Goal: Task Accomplishment & Management: Use online tool/utility

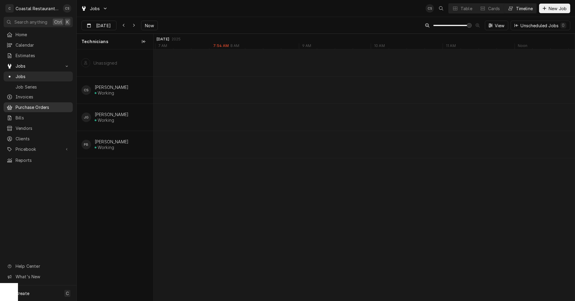
scroll to position [0, 8356]
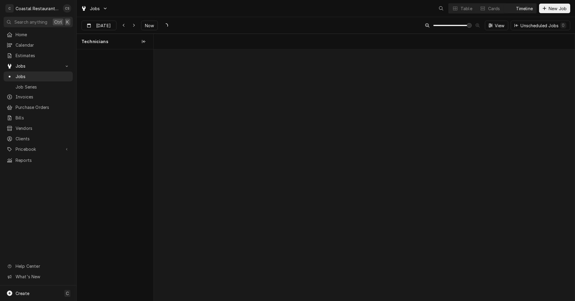
scroll to position [0, 8356]
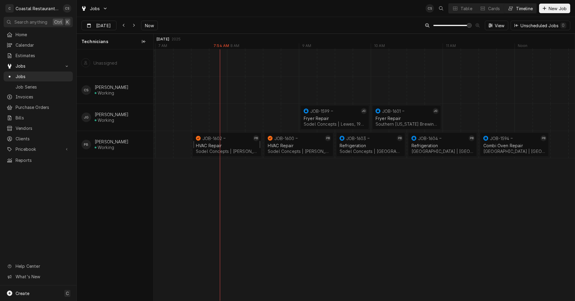
click at [231, 143] on div "HVAC Repair" at bounding box center [227, 145] width 62 height 5
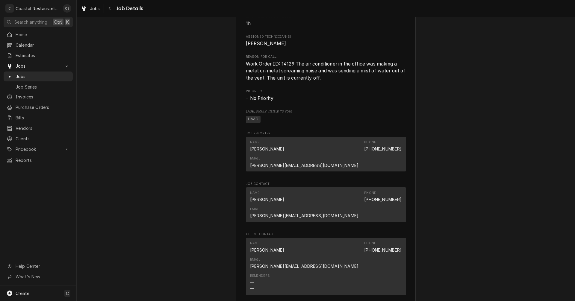
scroll to position [389, 0]
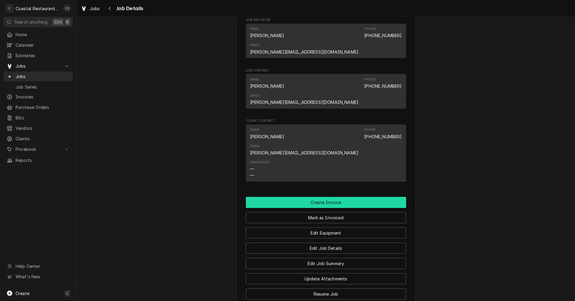
click at [321, 197] on button "Create Invoice" at bounding box center [326, 202] width 160 height 11
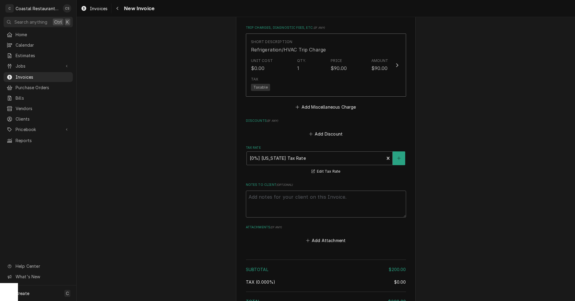
scroll to position [747, 0]
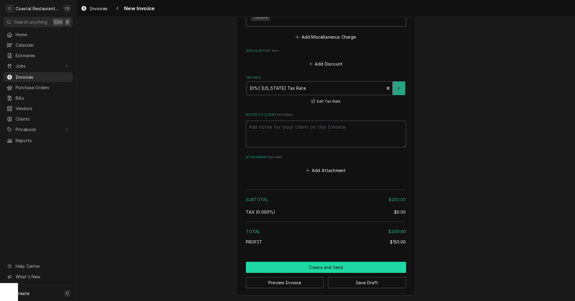
click at [324, 269] on button "Create and Send" at bounding box center [326, 267] width 160 height 11
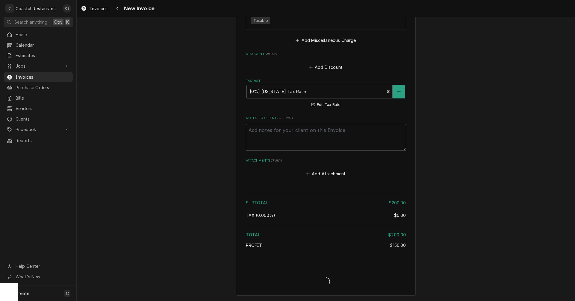
scroll to position [744, 0]
type textarea "x"
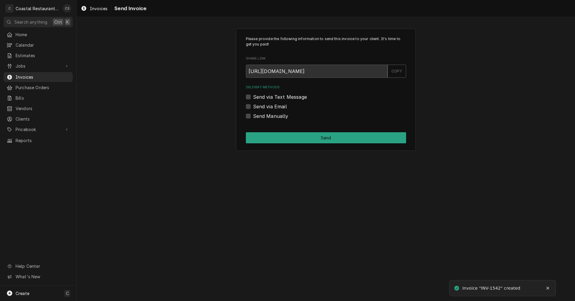
click at [253, 107] on label "Send via Email" at bounding box center [270, 106] width 34 height 7
click at [253, 107] on input "Send via Email" at bounding box center [333, 109] width 160 height 13
checkbox input "true"
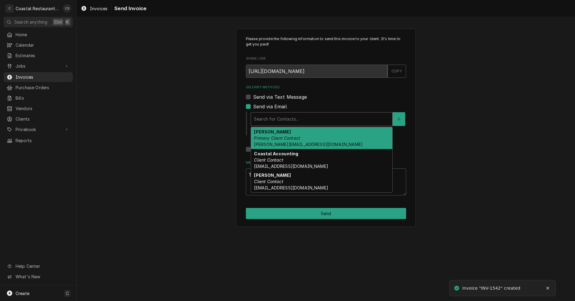
click at [274, 121] on div "Delivery Methods" at bounding box center [321, 119] width 135 height 11
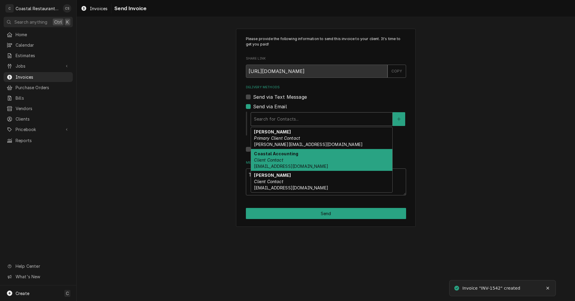
click at [278, 156] on strong "Coastal Accounting" at bounding box center [276, 153] width 44 height 5
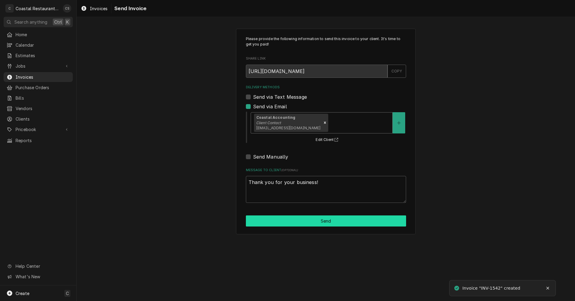
click at [299, 221] on button "Send" at bounding box center [326, 221] width 160 height 11
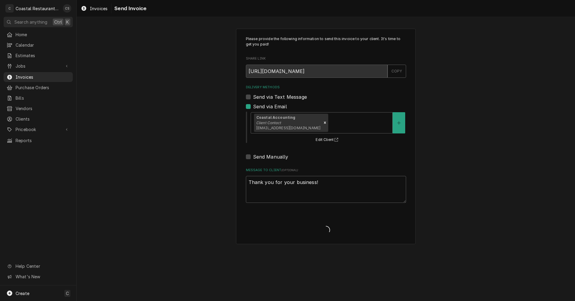
type textarea "x"
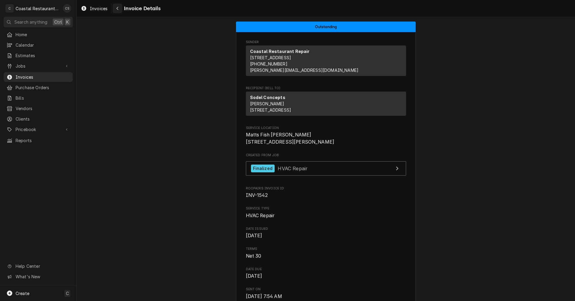
click at [118, 8] on icon "Navigate back" at bounding box center [117, 8] width 3 height 4
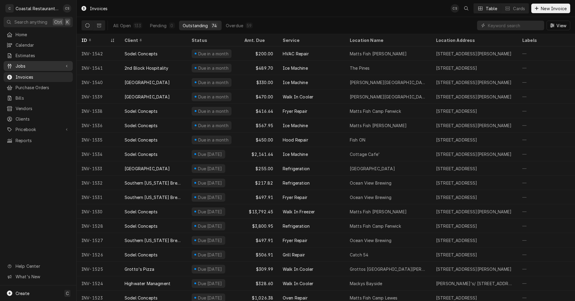
click at [23, 65] on span "Jobs" at bounding box center [38, 66] width 45 height 6
click at [23, 73] on span "Jobs" at bounding box center [43, 76] width 54 height 6
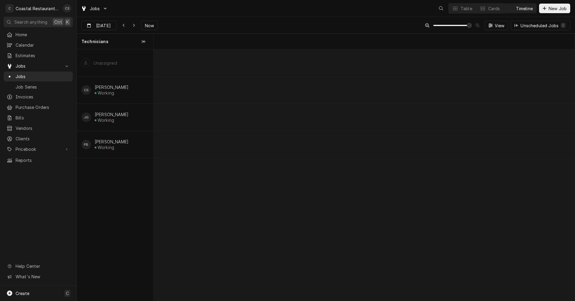
scroll to position [0, 8356]
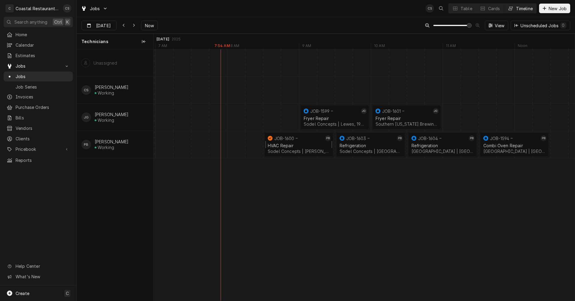
click at [282, 143] on div "9:00 AM 10:00 AM JOB-1599 [PERSON_NAME] Repair Sodel Concepts | [GEOGRAPHIC_DAT…" at bounding box center [364, 175] width 421 height 252
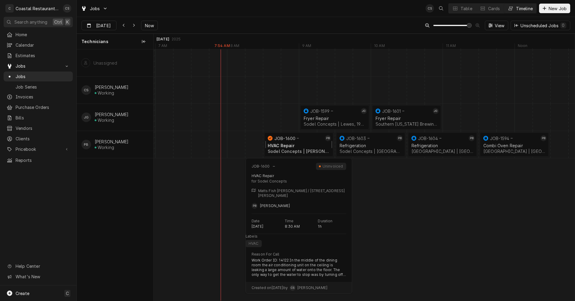
click at [297, 145] on div "HVAC Repair" at bounding box center [299, 145] width 62 height 5
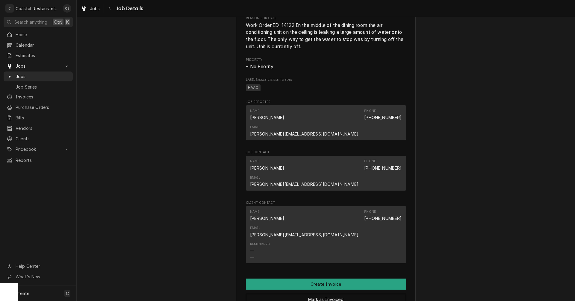
scroll to position [419, 0]
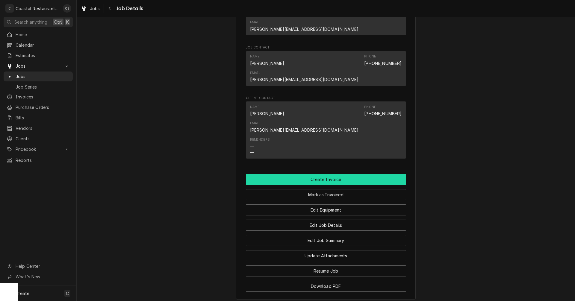
click at [324, 174] on button "Create Invoice" at bounding box center [326, 179] width 160 height 11
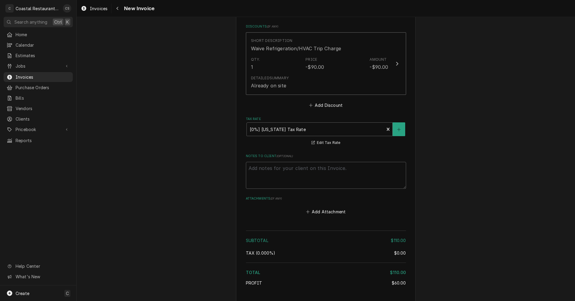
scroll to position [813, 0]
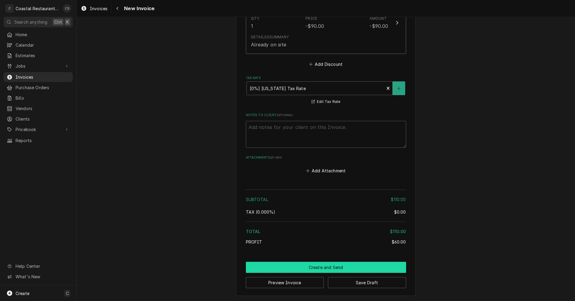
click at [331, 265] on button "Create and Send" at bounding box center [326, 267] width 160 height 11
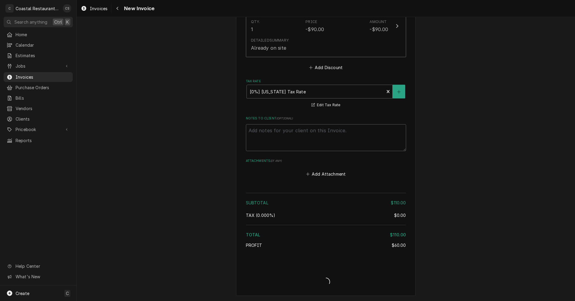
scroll to position [809, 0]
type textarea "x"
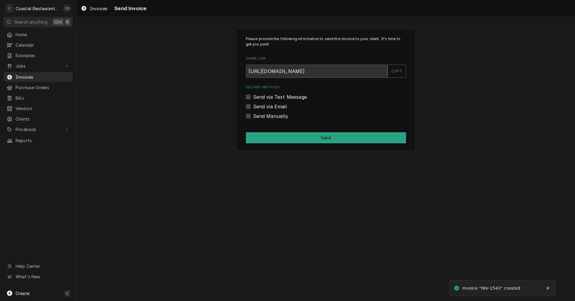
click at [253, 106] on label "Send via Email" at bounding box center [270, 106] width 34 height 7
click at [253, 106] on input "Send via Email" at bounding box center [333, 109] width 160 height 13
checkbox input "true"
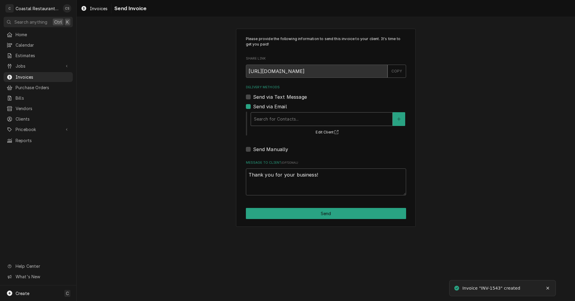
click at [272, 120] on div "Delivery Methods" at bounding box center [321, 119] width 135 height 11
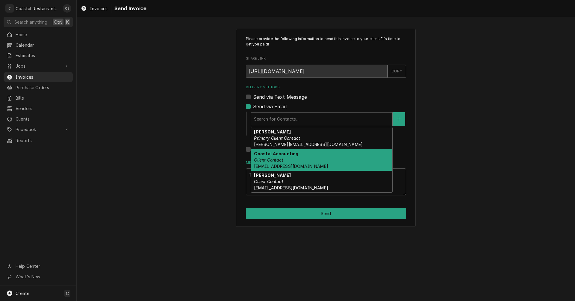
click at [274, 159] on em "Client Contact" at bounding box center [268, 160] width 29 height 5
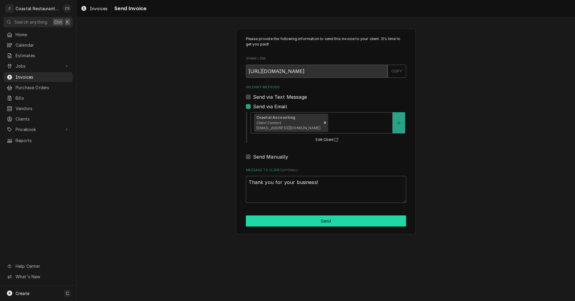
click at [309, 221] on button "Send" at bounding box center [326, 221] width 160 height 11
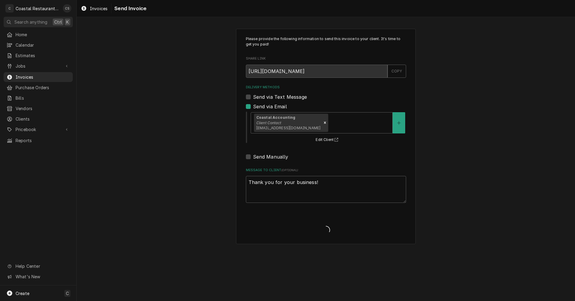
type textarea "x"
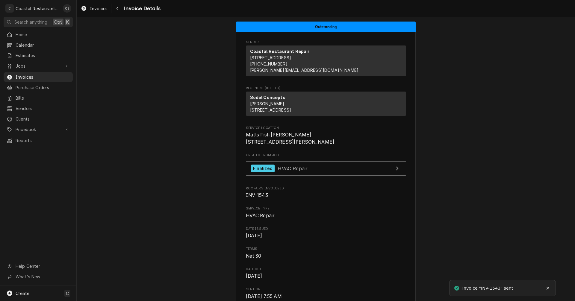
drag, startPoint x: 119, startPoint y: 9, endPoint x: 121, endPoint y: 14, distance: 5.0
click at [119, 9] on div "Navigate back" at bounding box center [117, 8] width 6 height 6
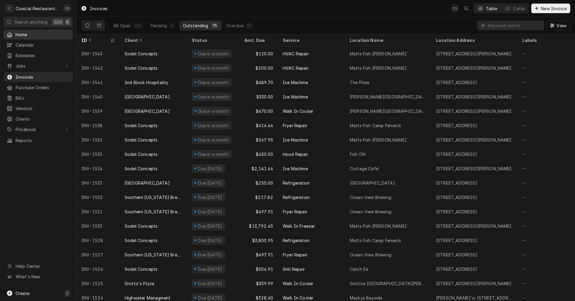
click at [31, 31] on span "Home" at bounding box center [43, 34] width 54 height 6
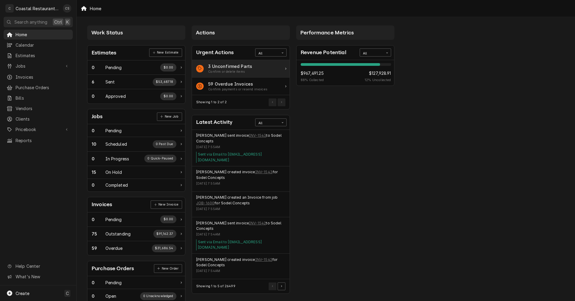
click at [225, 67] on div "3 Unconfirmed Parts" at bounding box center [230, 66] width 44 height 6
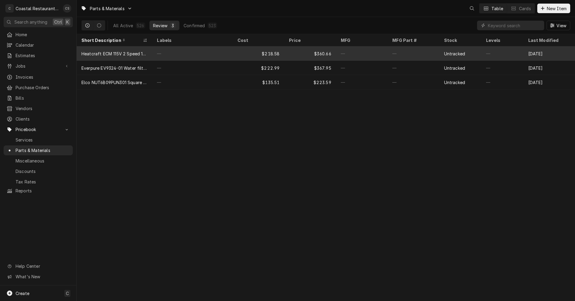
click at [121, 54] on div "Heatcraft ECM 115V 2 Speed 1550/850rpm Motor" at bounding box center [114, 54] width 66 height 6
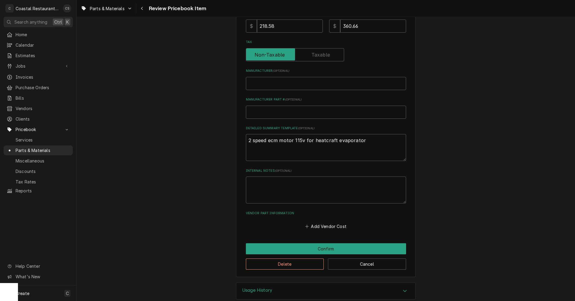
scroll to position [201, 0]
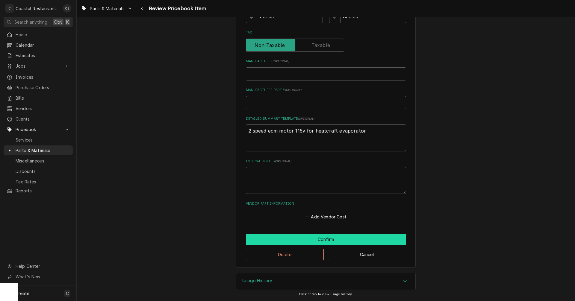
click at [301, 240] on button "Confirm" at bounding box center [326, 239] width 160 height 11
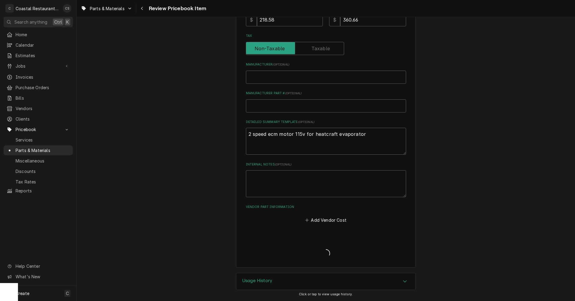
scroll to position [198, 0]
type textarea "x"
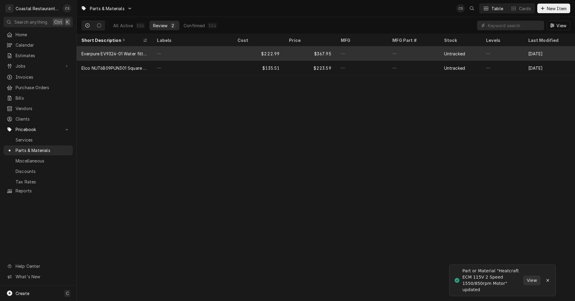
click at [118, 55] on div "Everpure EV9324-01 Water filtration system" at bounding box center [114, 54] width 66 height 6
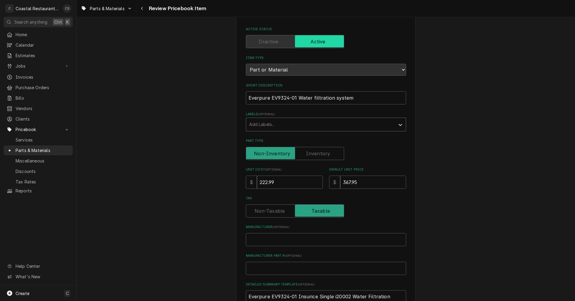
scroll to position [180, 0]
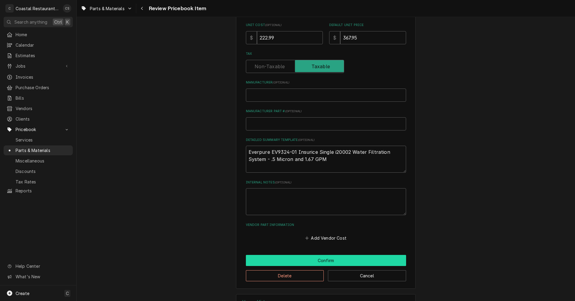
click at [306, 261] on button "Confirm" at bounding box center [326, 260] width 160 height 11
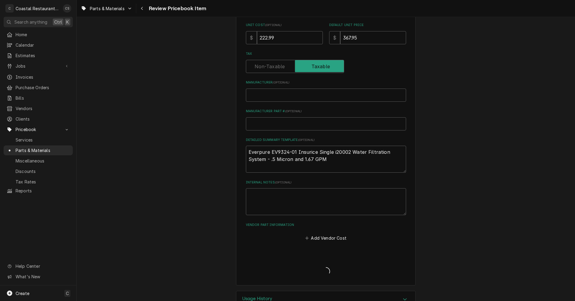
type textarea "x"
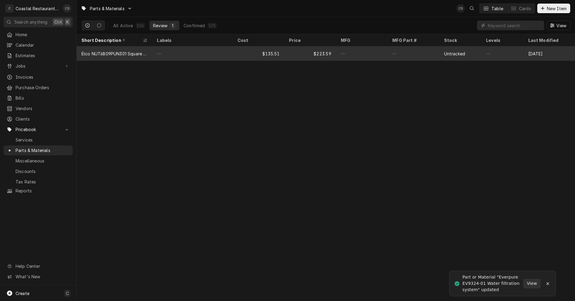
click at [117, 53] on div "Elco NUT6B09PUN301 Square Shaded Pole Unit Bearing Motor" at bounding box center [114, 54] width 66 height 6
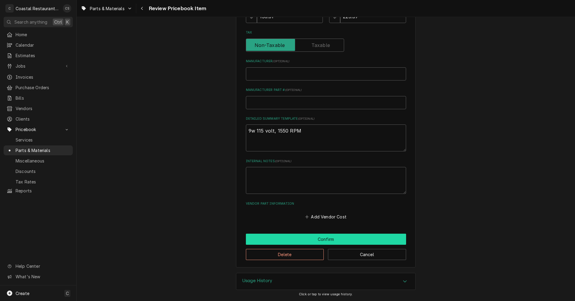
click at [318, 242] on button "Confirm" at bounding box center [326, 239] width 160 height 11
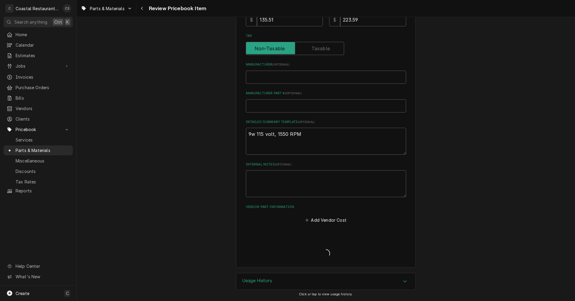
scroll to position [198, 0]
type textarea "x"
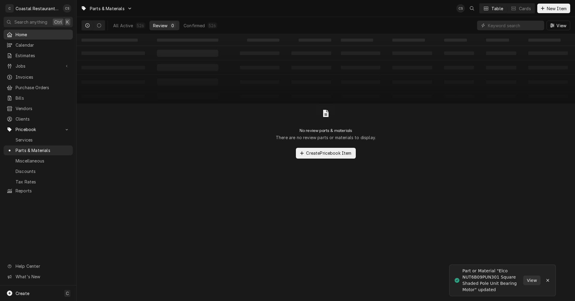
click at [26, 34] on span "Home" at bounding box center [43, 34] width 54 height 6
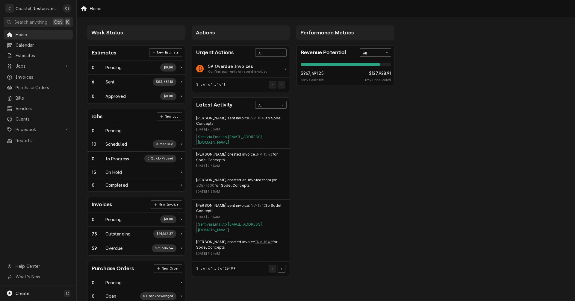
click at [388, 52] on icon "Card Data Filter Control" at bounding box center [387, 53] width 3 height 3
click at [374, 96] on div "This Year" at bounding box center [375, 95] width 31 height 7
click at [24, 66] on span "Jobs" at bounding box center [38, 66] width 45 height 6
click at [25, 73] on span "Jobs" at bounding box center [43, 76] width 54 height 6
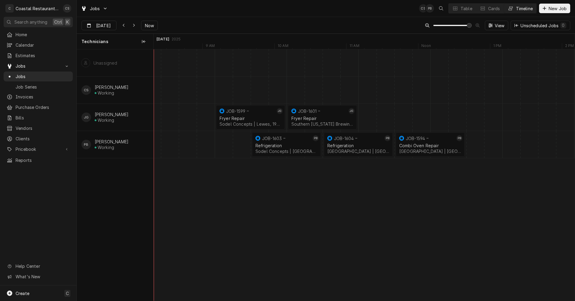
scroll to position [0, 8440]
